Goal: Task Accomplishment & Management: Manage account settings

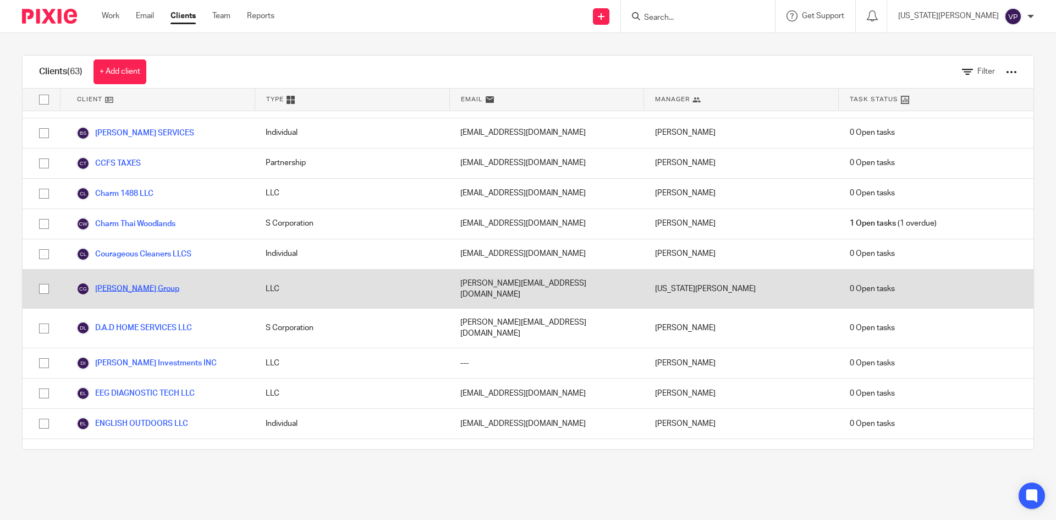
scroll to position [660, 0]
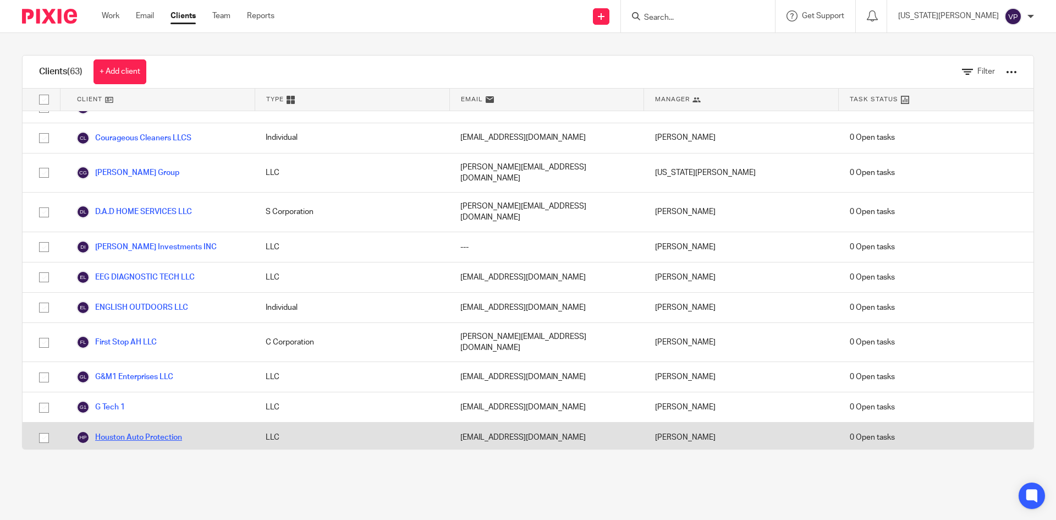
click at [139, 430] on link "Houston Auto Protection" at bounding box center [129, 436] width 106 height 13
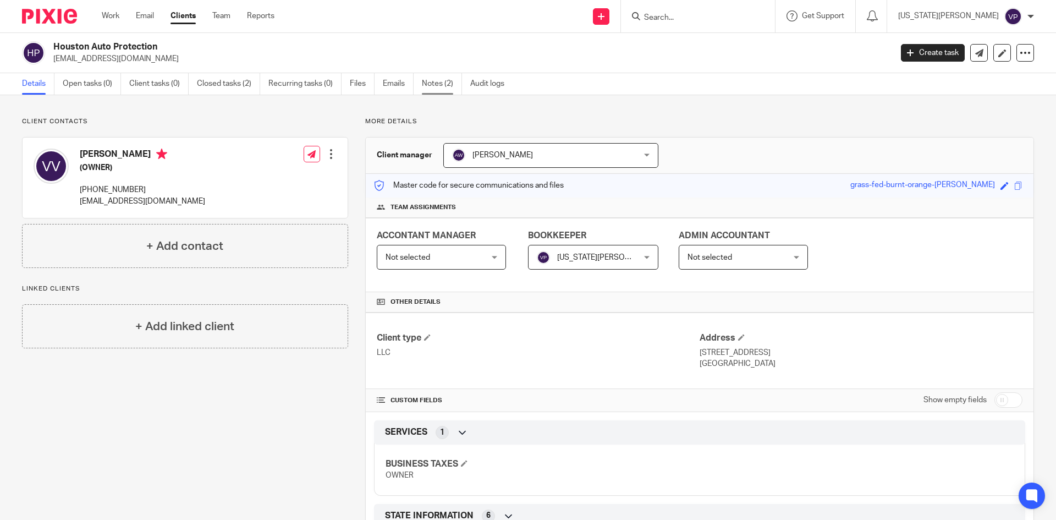
click at [432, 84] on link "Notes (2)" at bounding box center [442, 83] width 40 height 21
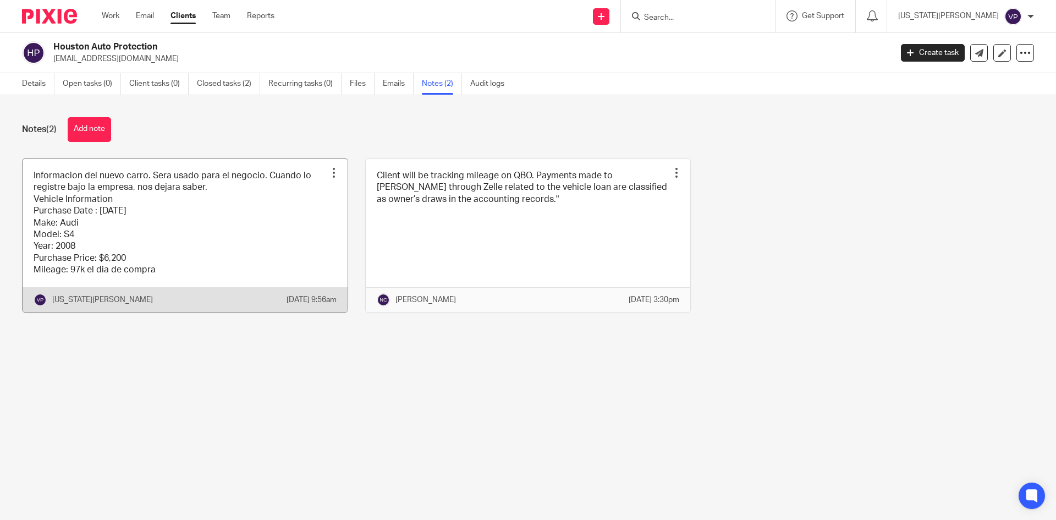
click at [255, 257] on link at bounding box center [185, 235] width 325 height 153
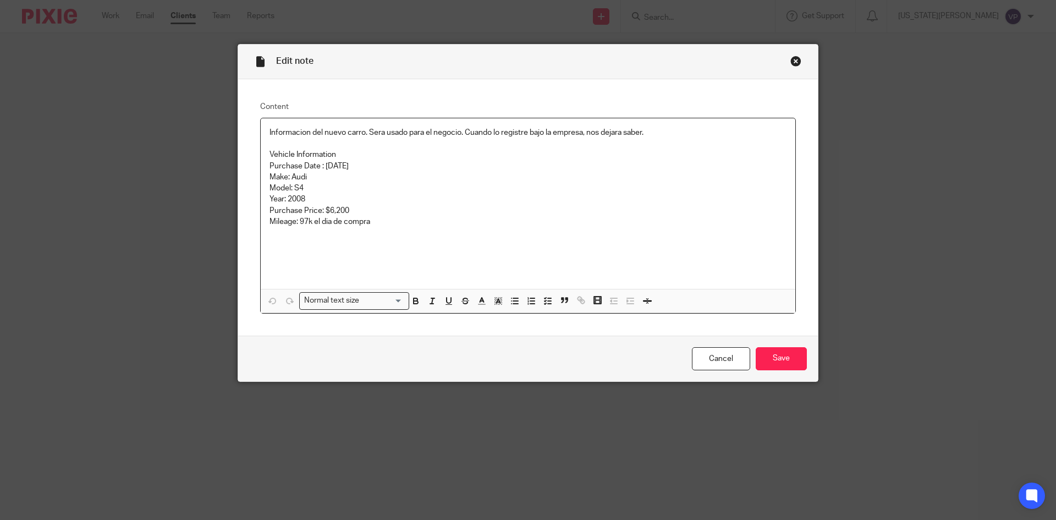
click at [791, 57] on div "Close this dialog window" at bounding box center [795, 61] width 11 height 11
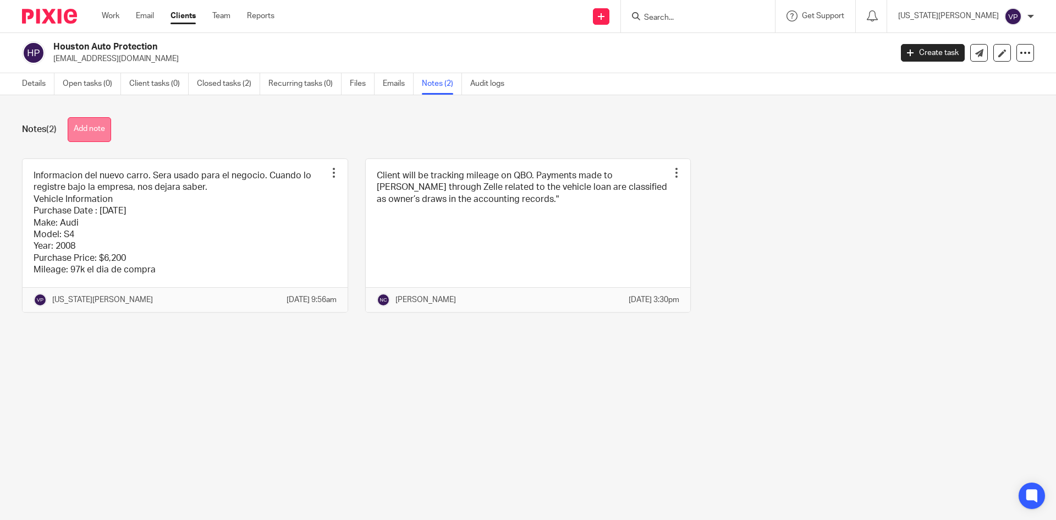
click at [95, 128] on button "Add note" at bounding box center [89, 129] width 43 height 25
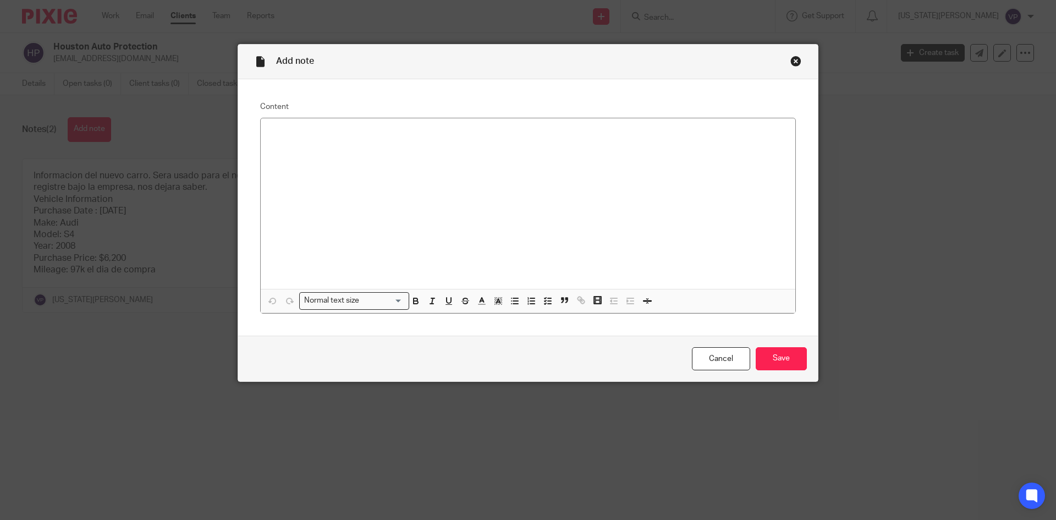
click at [790, 63] on div "Close this dialog window" at bounding box center [795, 61] width 11 height 11
